Goal: Book appointment/travel/reservation

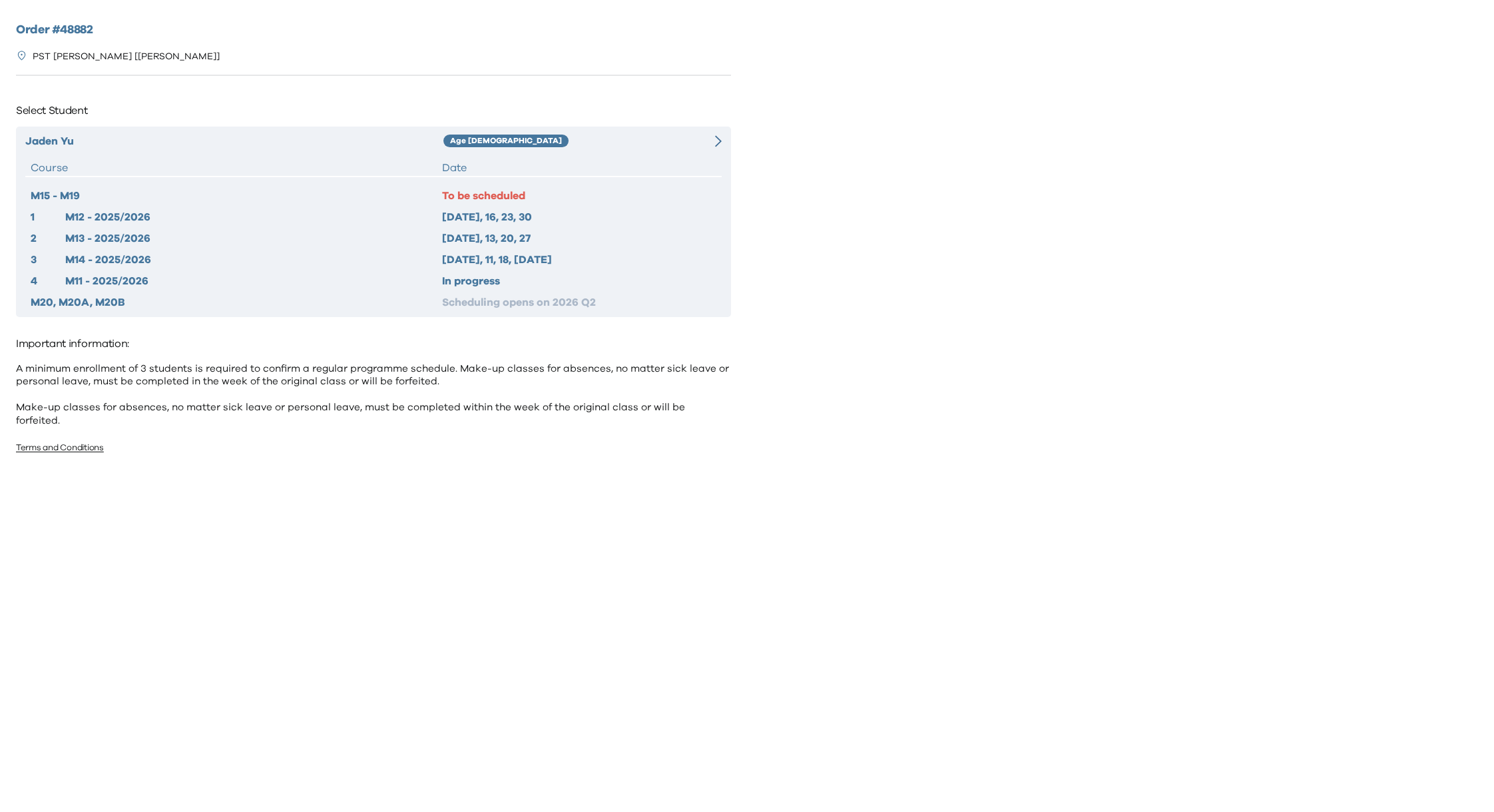
click at [602, 156] on div "Jaden Yu Age 6-7 Course Date M15 - M19 To be scheduled 1 M12 - 2025/2026 2025 O…" at bounding box center [373, 222] width 715 height 191
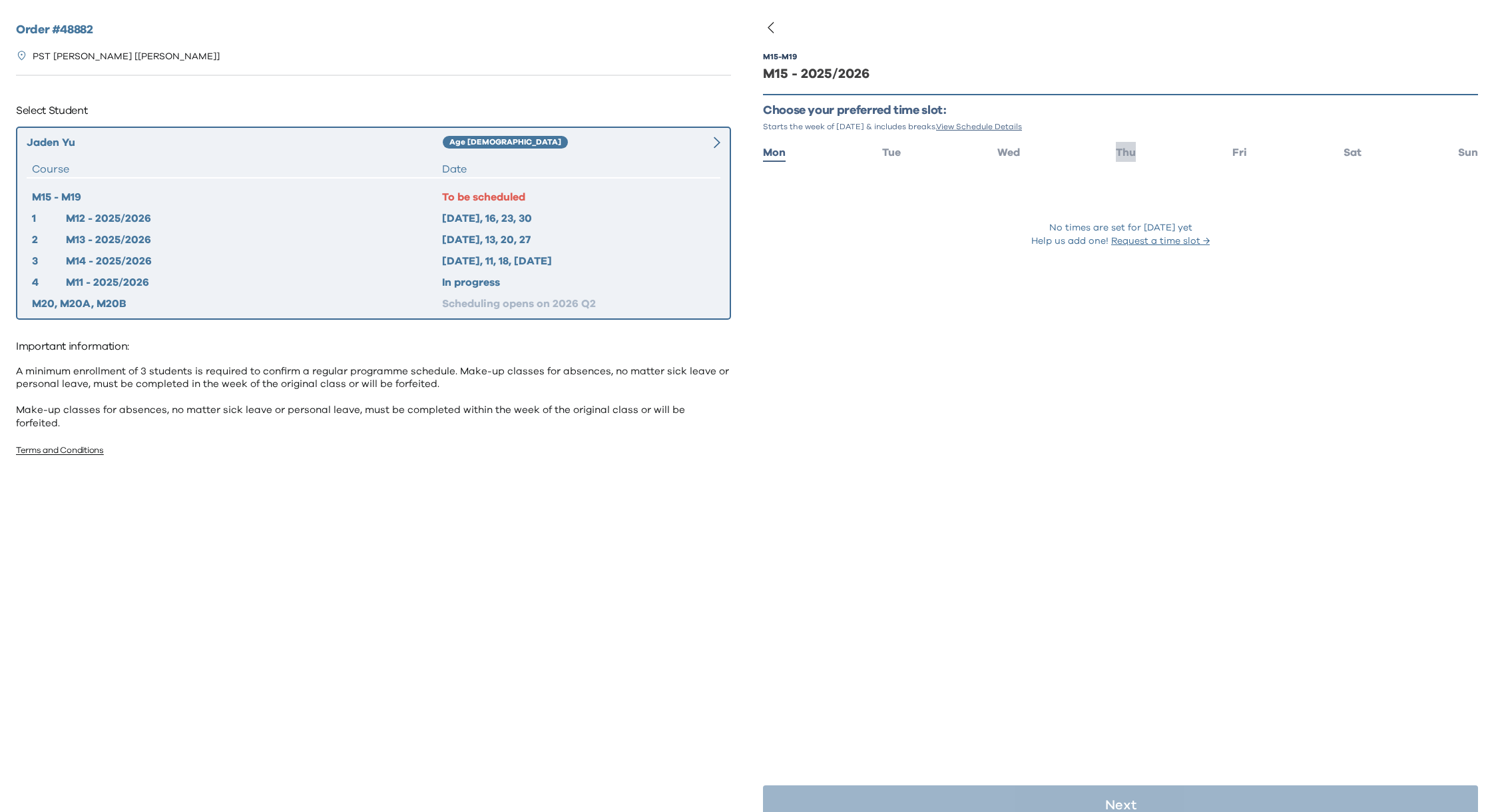
click at [1126, 158] on li "Thu" at bounding box center [1126, 152] width 20 height 19
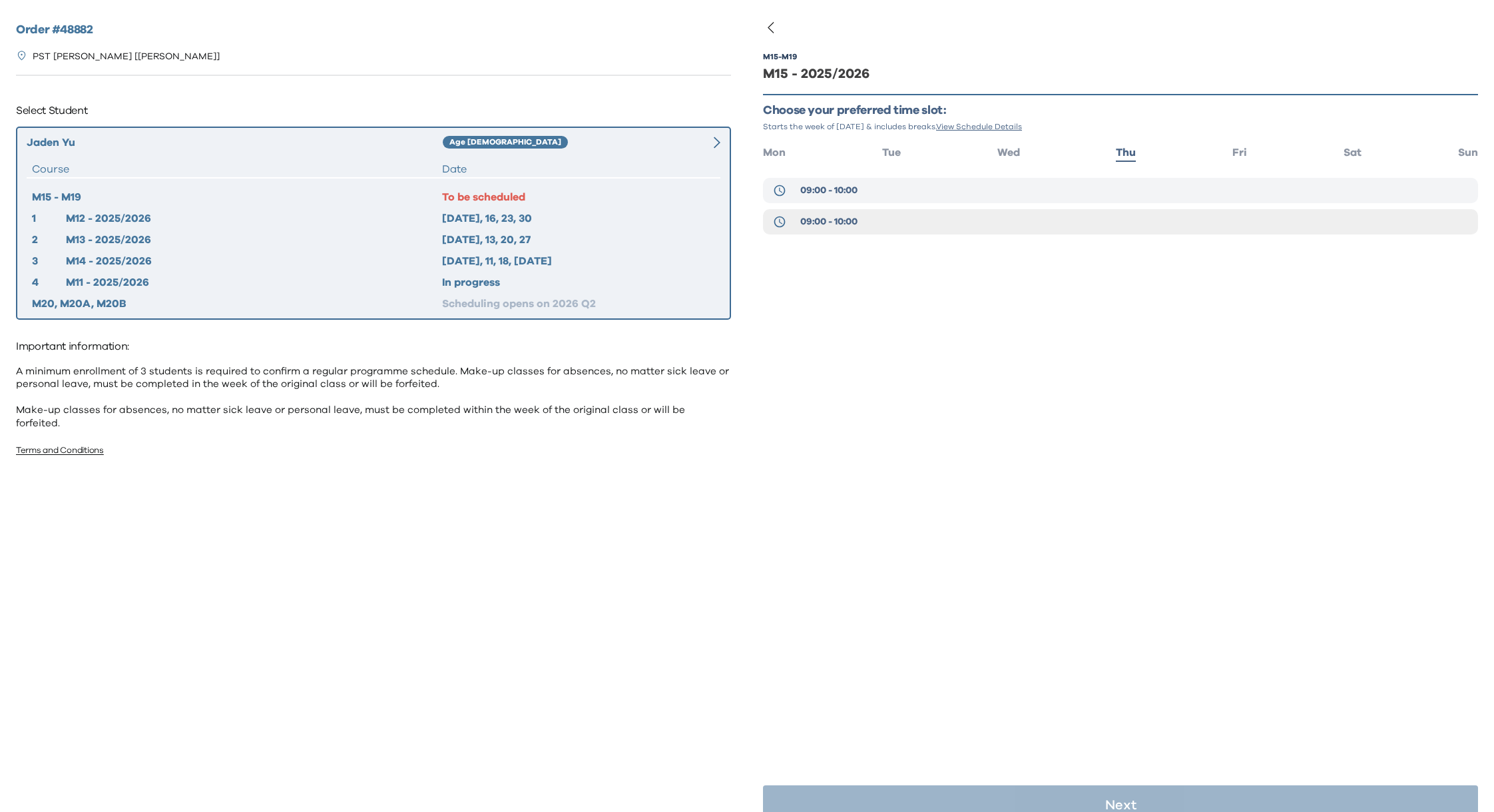
click at [840, 194] on span "09:00 - 10:00" at bounding box center [829, 190] width 57 height 13
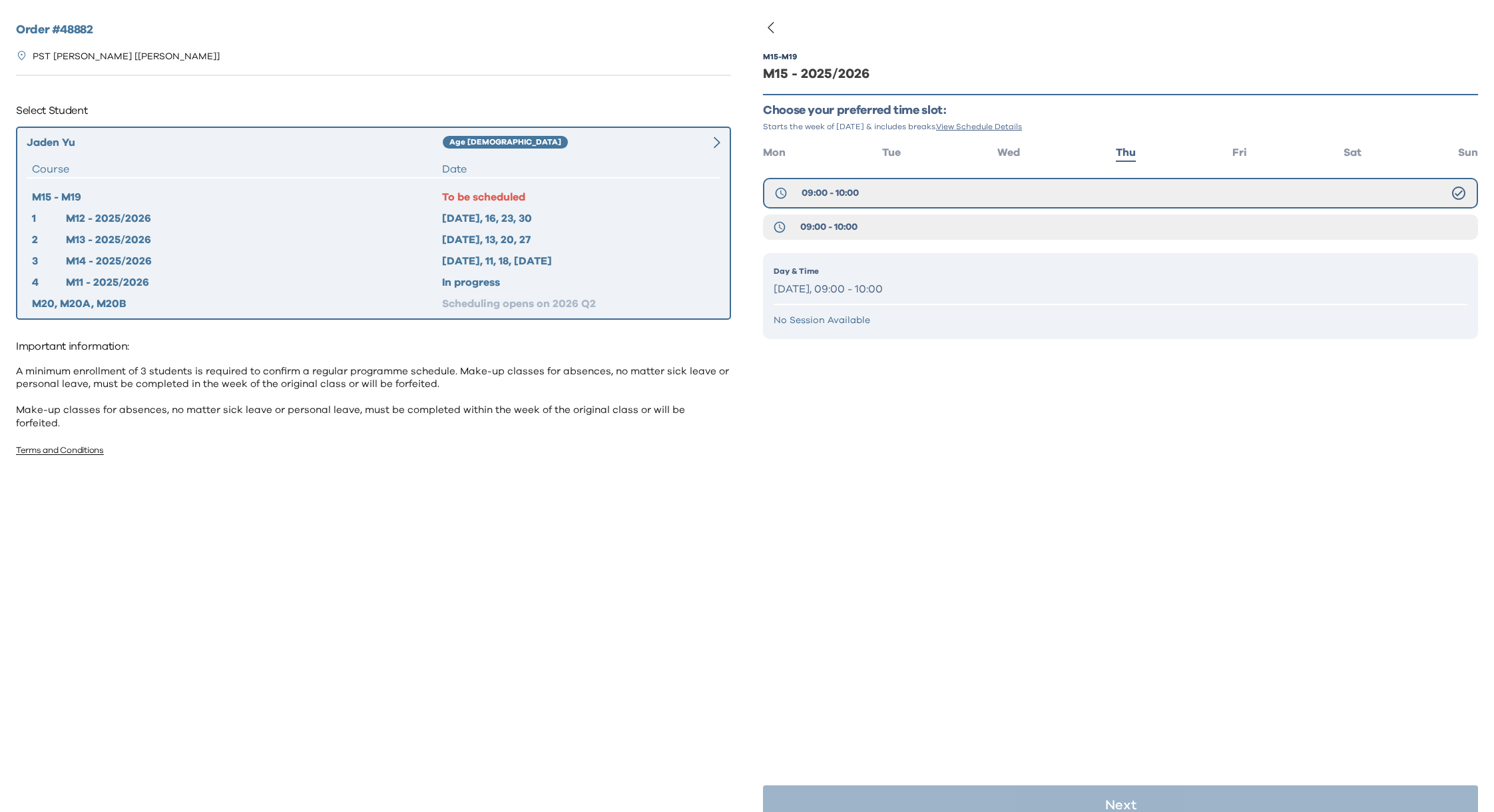
click at [863, 288] on p "Thursday, 09:00 - 10:00" at bounding box center [1121, 289] width 694 height 19
click at [891, 221] on button "09:00 - 10:00" at bounding box center [1120, 226] width 715 height 25
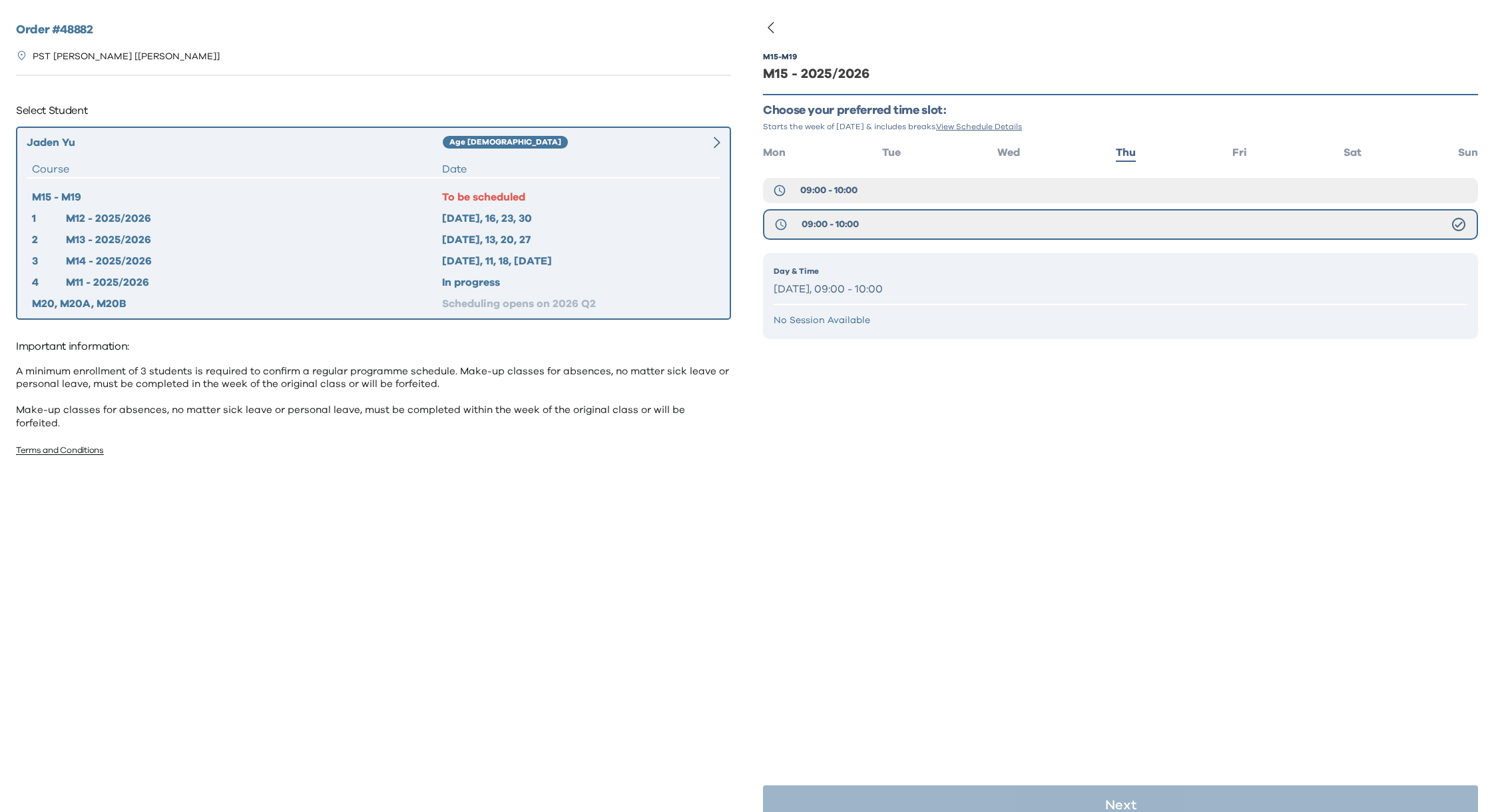
click at [881, 283] on p "Thursday, 09:00 - 10:00" at bounding box center [1121, 289] width 694 height 19
click at [952, 282] on p "Thursday, 09:00 - 10:00" at bounding box center [1121, 289] width 694 height 19
click at [939, 188] on button "09:00 - 10:00" at bounding box center [1120, 190] width 715 height 25
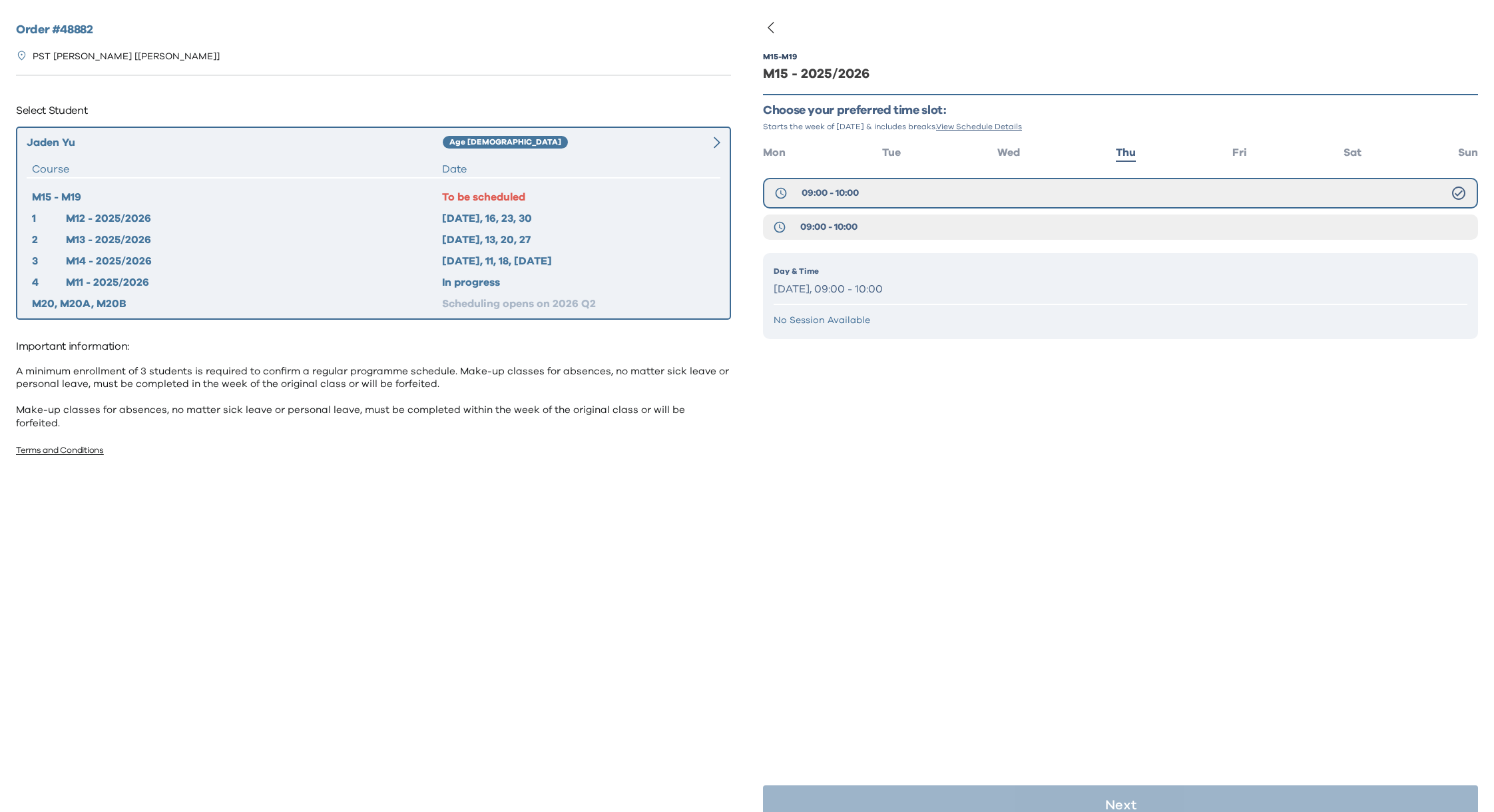
click at [868, 293] on p "Thursday, 09:00 - 10:00" at bounding box center [1121, 289] width 694 height 19
